Goal: Task Accomplishment & Management: Manage account settings

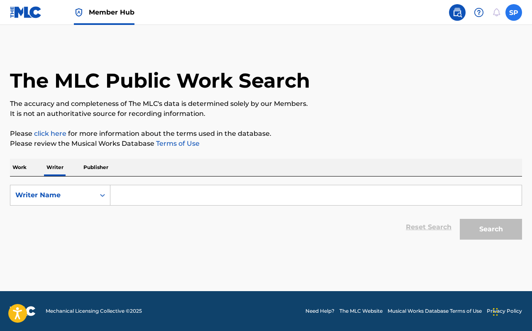
click at [519, 13] on label at bounding box center [514, 12] width 17 height 17
click at [514, 12] on input "SP [PERSON_NAME] [EMAIL_ADDRESS][DOMAIN_NAME] Notification Preferences Profile …" at bounding box center [514, 12] width 0 height 0
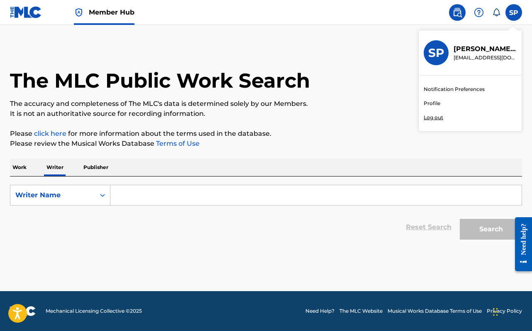
click at [436, 104] on link "Profile" at bounding box center [432, 103] width 17 height 7
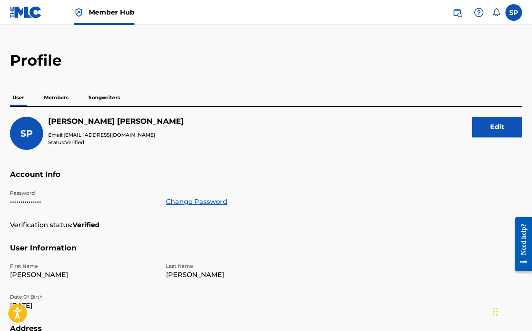
scroll to position [15, 0]
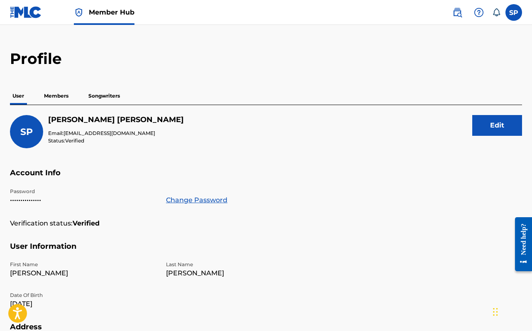
click at [43, 91] on p "Members" at bounding box center [56, 95] width 29 height 17
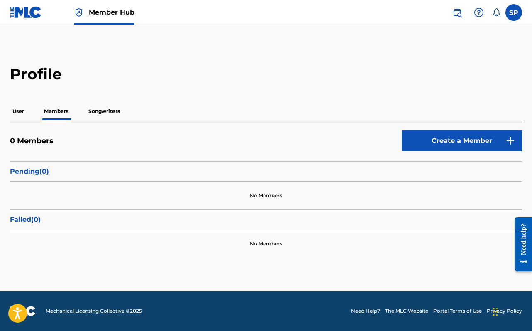
click at [99, 105] on p "Songwriters" at bounding box center [104, 111] width 37 height 17
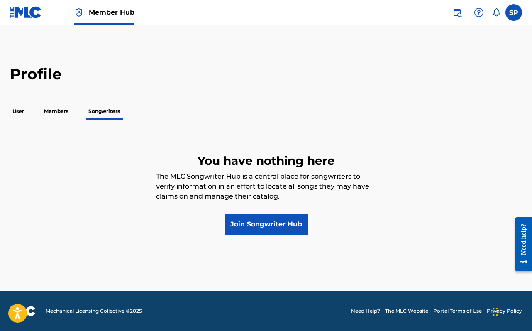
click at [74, 108] on div "User Members Songwriters" at bounding box center [266, 111] width 513 height 17
click at [69, 109] on p "Members" at bounding box center [56, 111] width 29 height 17
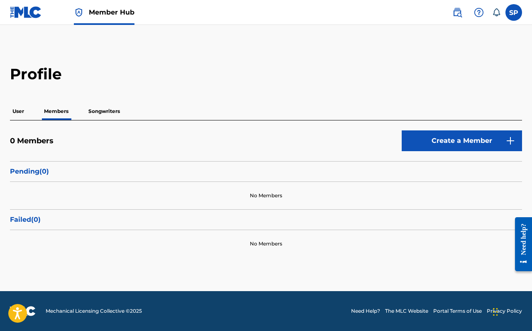
click at [466, 9] on span at bounding box center [475, 12] width 52 height 17
click at [461, 12] on img at bounding box center [458, 12] width 10 height 10
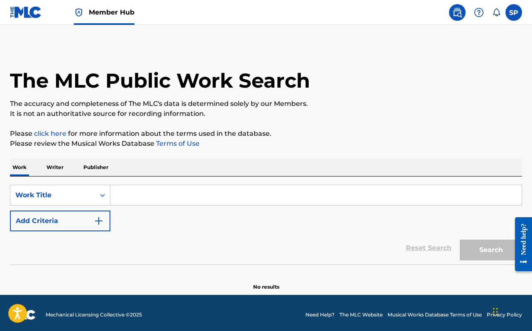
click at [495, 12] on icon at bounding box center [496, 12] width 7 height 8
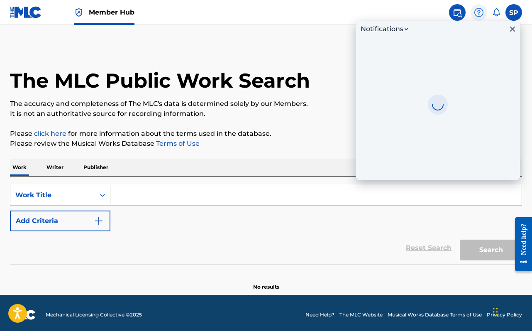
click at [475, 10] on img at bounding box center [479, 12] width 10 height 10
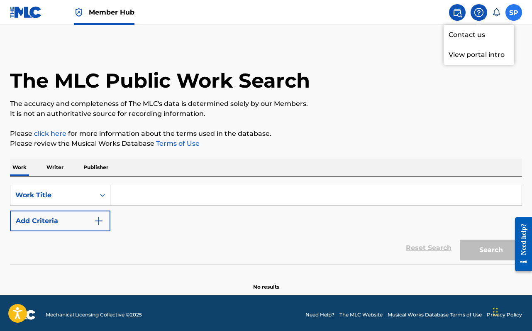
click at [518, 10] on label at bounding box center [514, 12] width 17 height 17
click at [514, 12] on input "SP [PERSON_NAME] [EMAIL_ADDRESS][DOMAIN_NAME] Notification Preferences Profile …" at bounding box center [514, 12] width 0 height 0
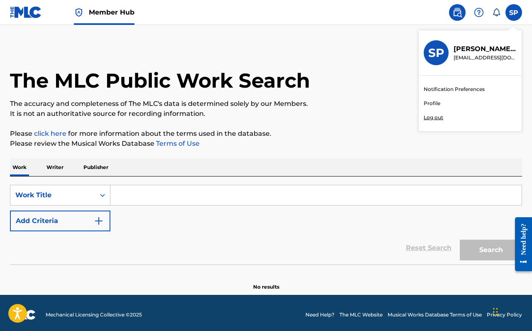
click at [495, 15] on icon at bounding box center [496, 12] width 7 height 8
click at [476, 8] on img at bounding box center [479, 12] width 10 height 10
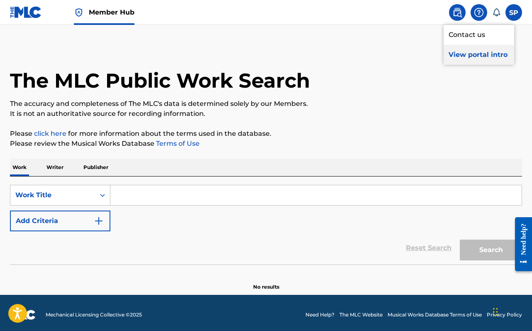
click at [469, 54] on p "View portal intro" at bounding box center [479, 55] width 71 height 20
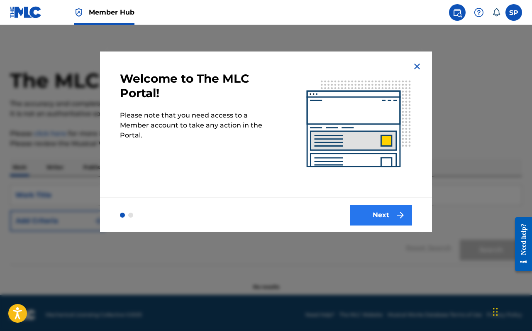
click at [391, 216] on button "Next" at bounding box center [381, 215] width 62 height 21
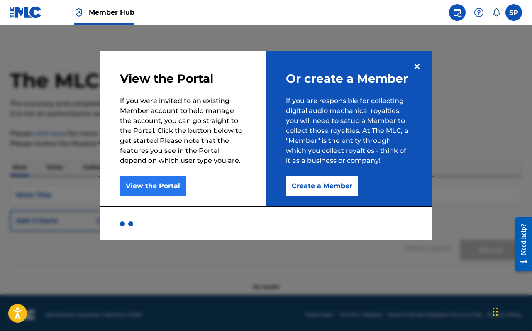
click at [151, 184] on button "View the Portal" at bounding box center [153, 186] width 66 height 21
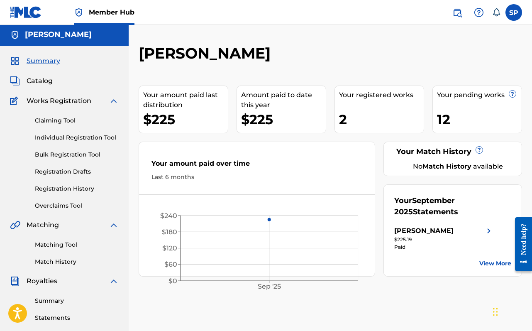
scroll to position [17, 0]
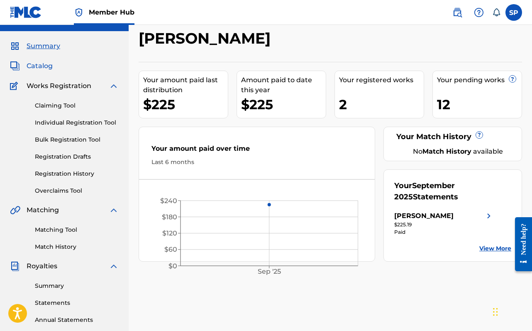
click at [46, 67] on span "Catalog" at bounding box center [40, 66] width 26 height 10
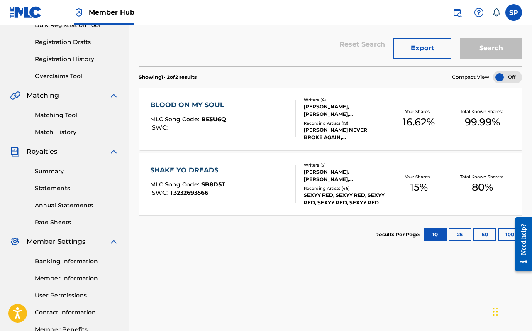
scroll to position [130, 0]
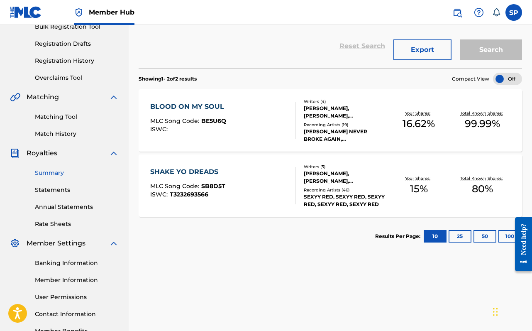
click at [56, 170] on link "Summary" at bounding box center [77, 173] width 84 height 9
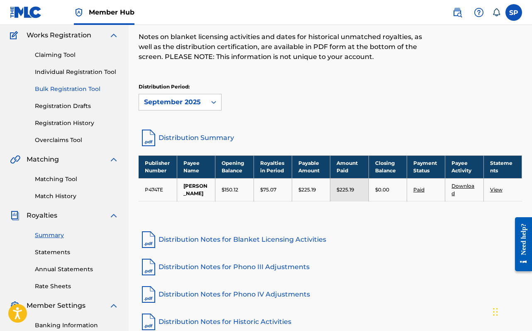
scroll to position [52, 0]
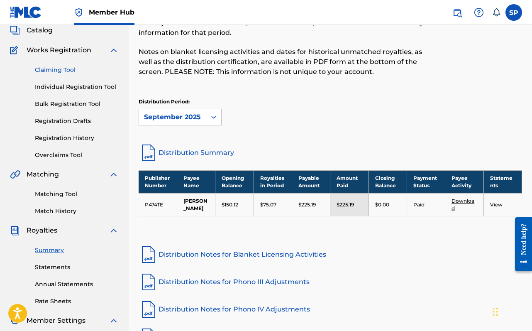
click at [64, 69] on link "Claiming Tool" at bounding box center [77, 70] width 84 height 9
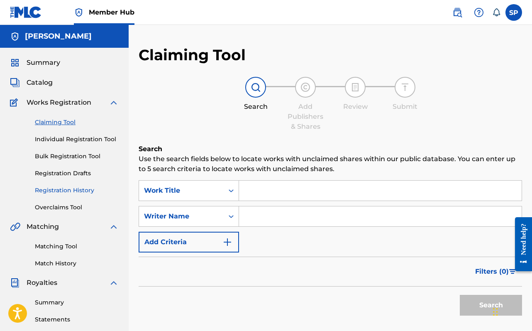
click at [74, 191] on link "Registration History" at bounding box center [77, 190] width 84 height 9
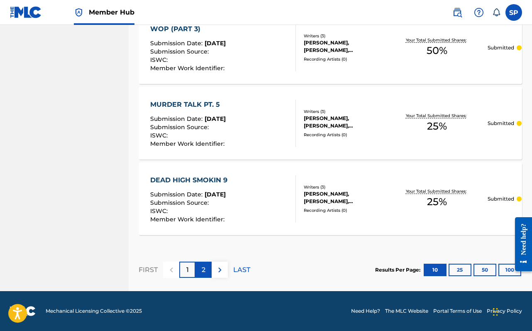
click at [203, 272] on p "2" at bounding box center [204, 270] width 4 height 10
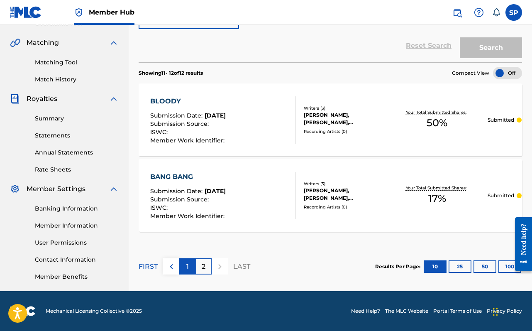
click at [186, 269] on div "1" at bounding box center [187, 266] width 16 height 16
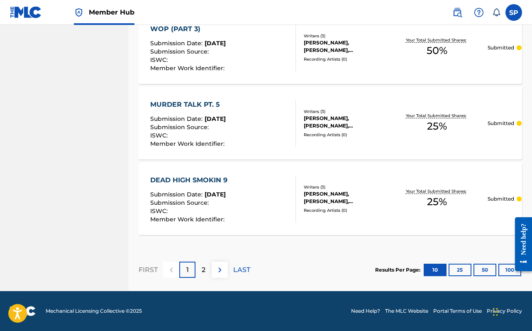
scroll to position [0, 0]
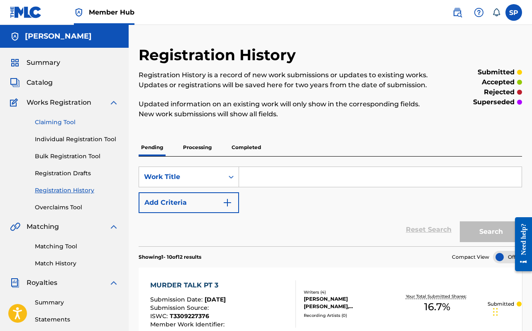
click at [56, 125] on link "Claiming Tool" at bounding box center [77, 122] width 84 height 9
